Goal: Task Accomplishment & Management: Use online tool/utility

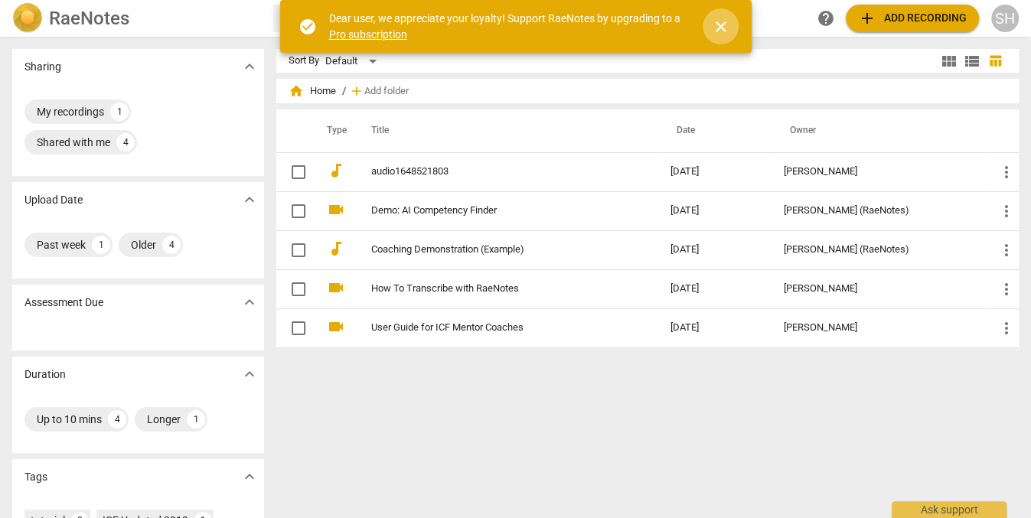
click at [722, 24] on span "close" at bounding box center [721, 27] width 18 height 18
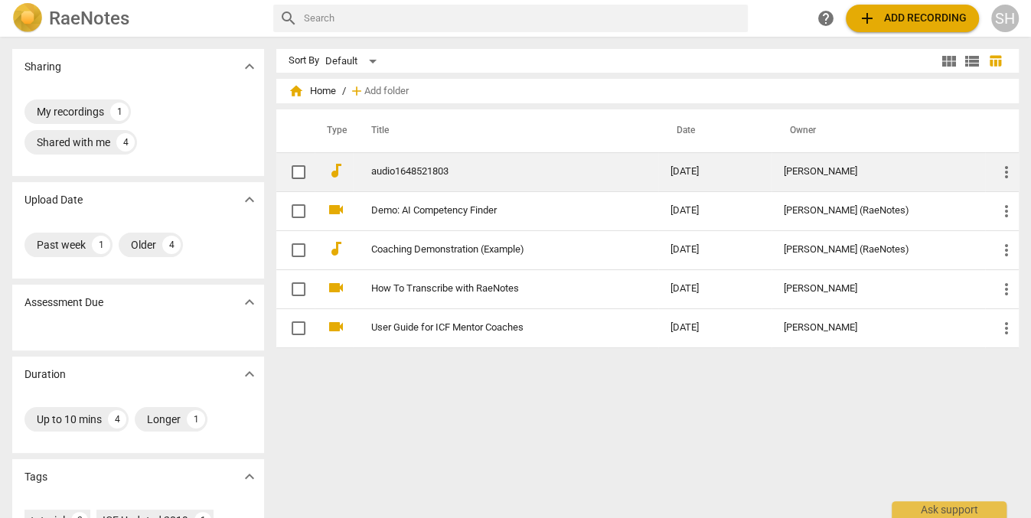
click at [998, 170] on span "more_vert" at bounding box center [1007, 172] width 18 height 18
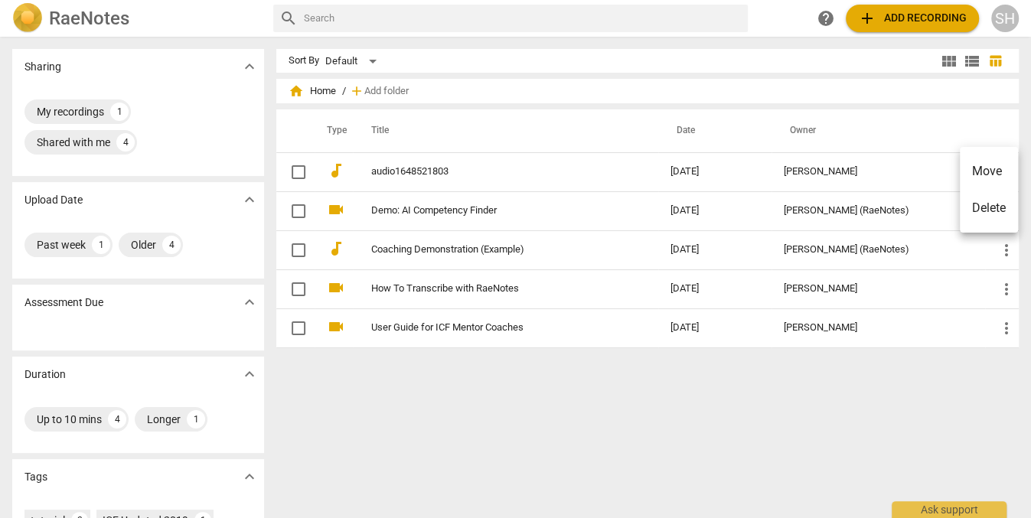
click at [421, 170] on div at bounding box center [515, 259] width 1031 height 518
click at [421, 170] on link "audio1648521803" at bounding box center [493, 171] width 244 height 11
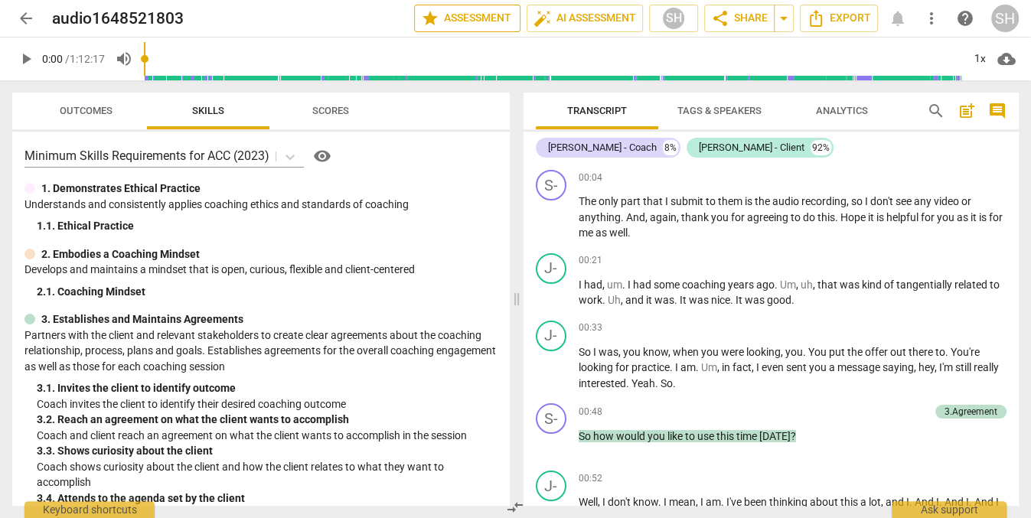
click at [500, 13] on span "star Assessment" at bounding box center [467, 18] width 93 height 18
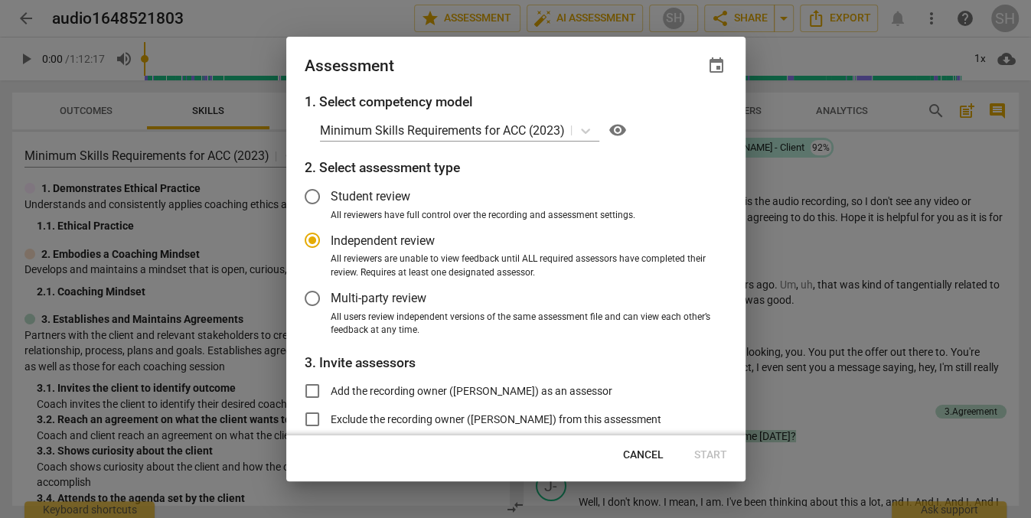
radio input "false"
click at [311, 194] on input "Student review" at bounding box center [312, 196] width 37 height 37
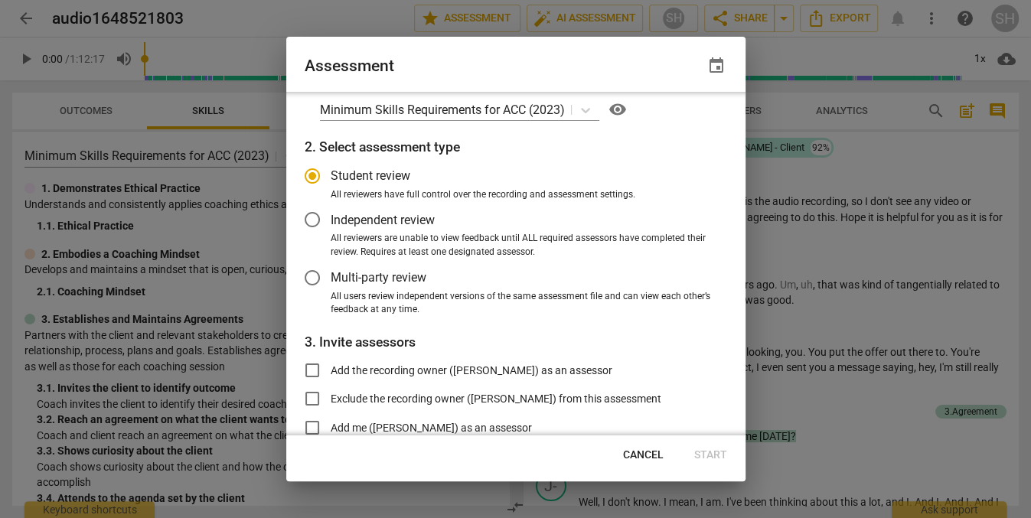
scroll to position [76, 0]
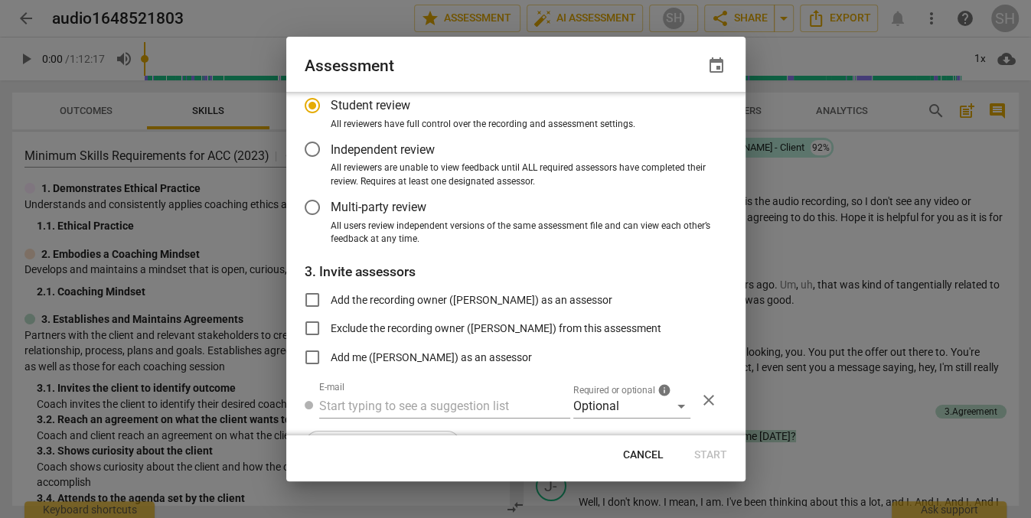
radio input "false"
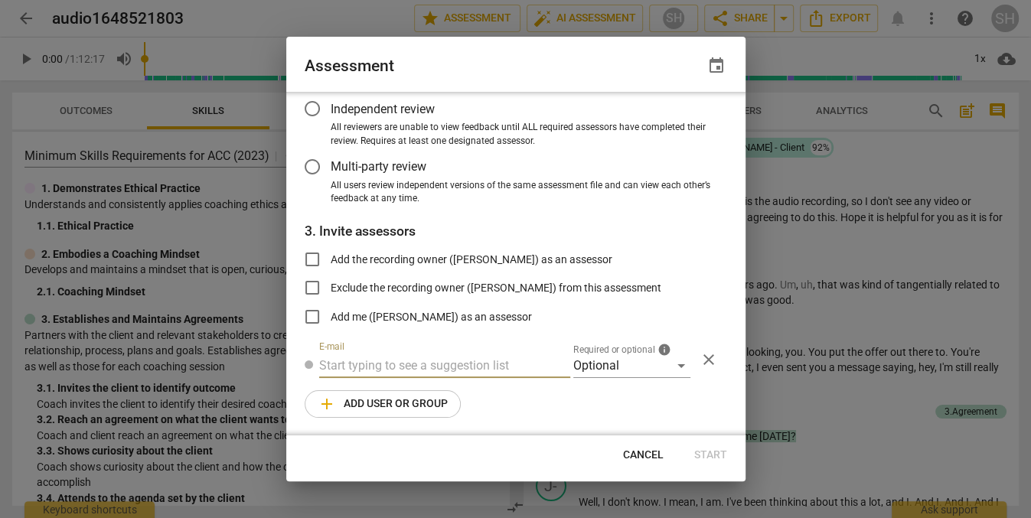
click at [348, 359] on input "text" at bounding box center [444, 366] width 251 height 24
type input "[PERSON_NAME][EMAIL_ADDRESS][DOMAIN_NAME]"
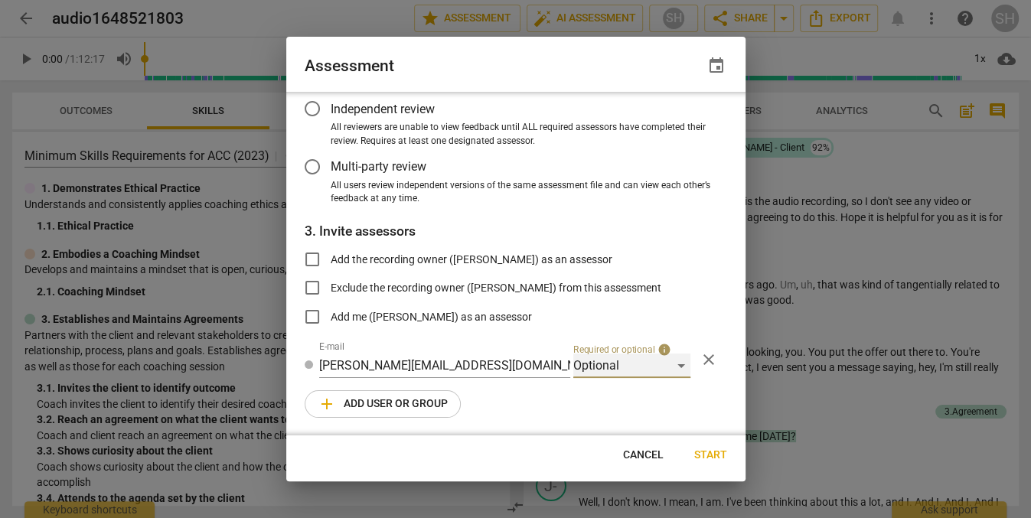
click at [677, 366] on div "Optional" at bounding box center [631, 366] width 117 height 24
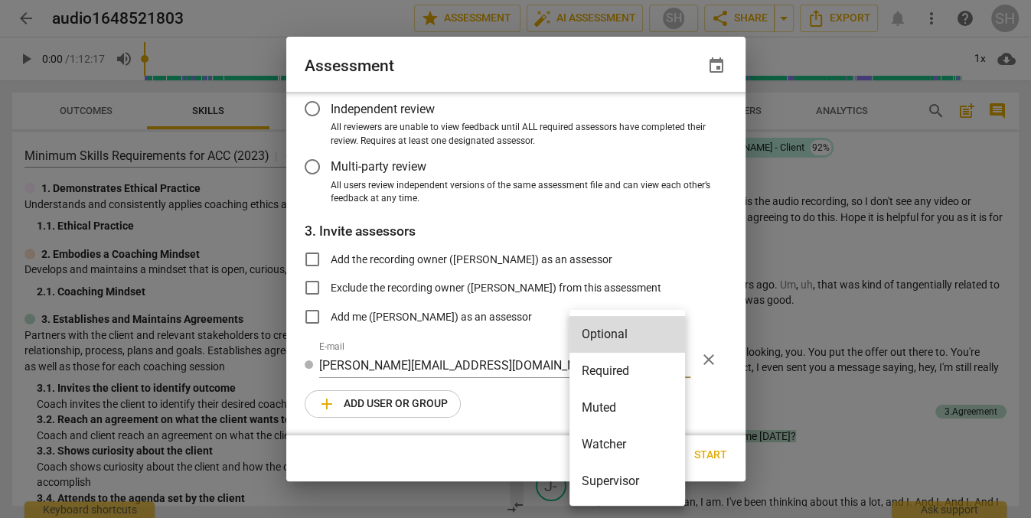
click at [631, 368] on li "Required" at bounding box center [628, 371] width 116 height 37
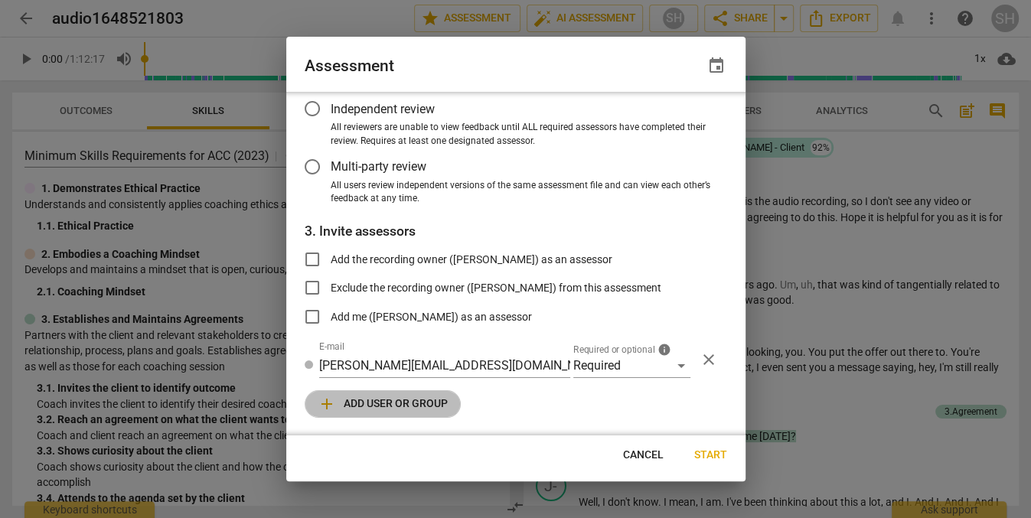
click at [377, 400] on span "add Add user or group" at bounding box center [383, 404] width 130 height 18
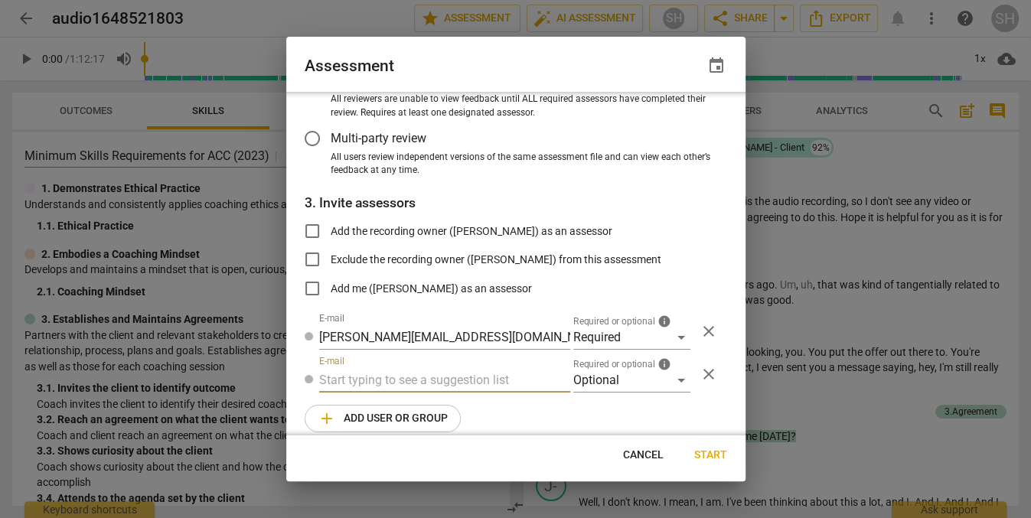
scroll to position [175, 0]
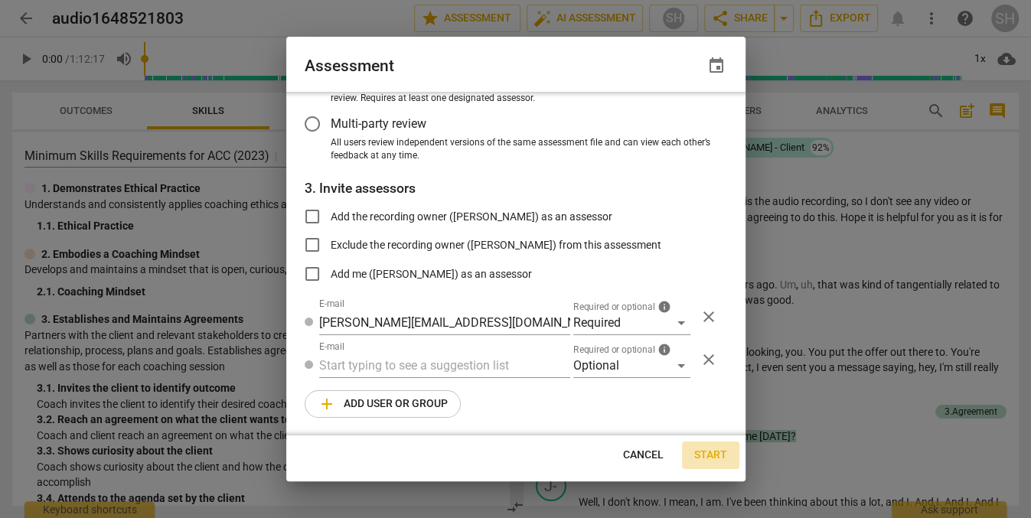
click at [713, 448] on span "Start" at bounding box center [710, 455] width 33 height 15
radio input "false"
type input "[PERSON_NAME] <[PERSON_NAME][EMAIL_ADDRESS][DOMAIN_NAME]>"
type input "[PERSON_NAME] <[EMAIL_ADDRESS][DOMAIN_NAME]>"
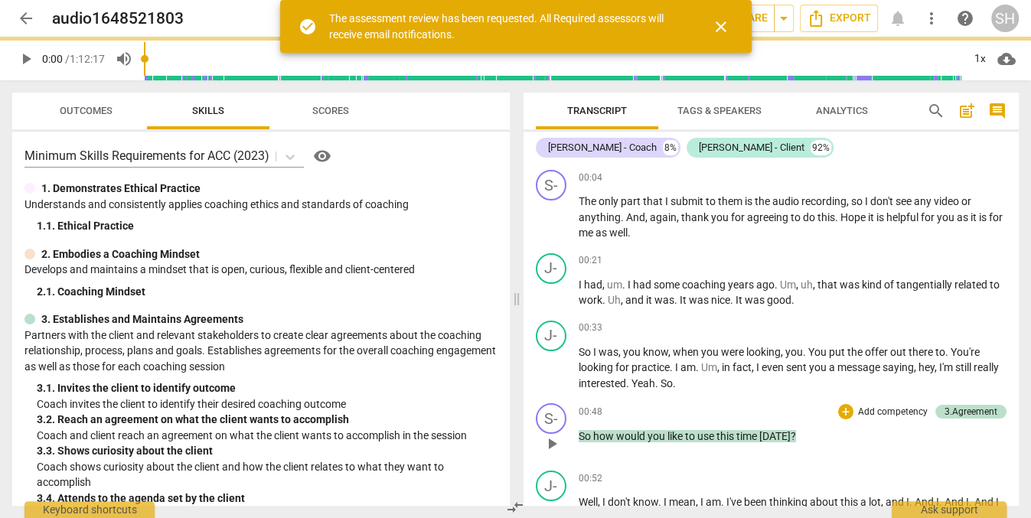
scroll to position [81, 0]
